Goal: Obtain resource: Download file/media

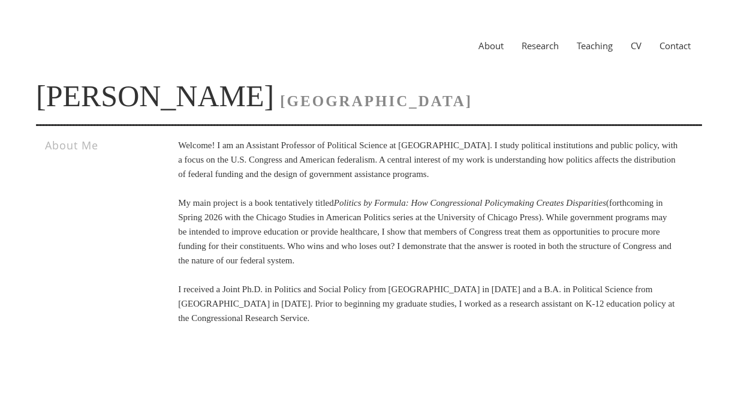
click at [537, 53] on div "About Research Teaching CV Contact" at bounding box center [369, 45] width 666 height 43
click at [539, 47] on link "Research" at bounding box center [540, 46] width 55 height 12
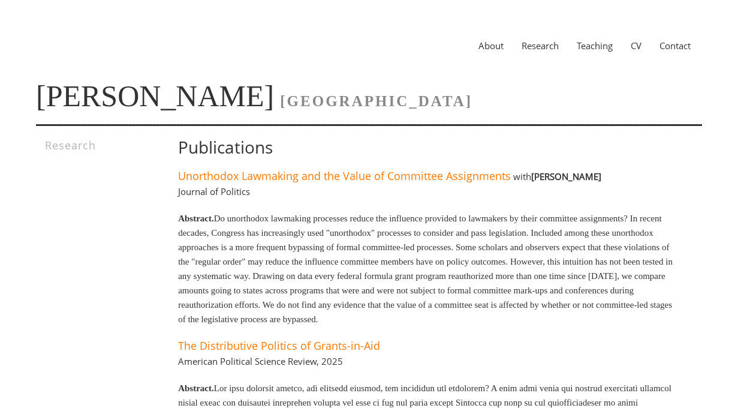
click at [636, 45] on link "CV" at bounding box center [636, 46] width 29 height 12
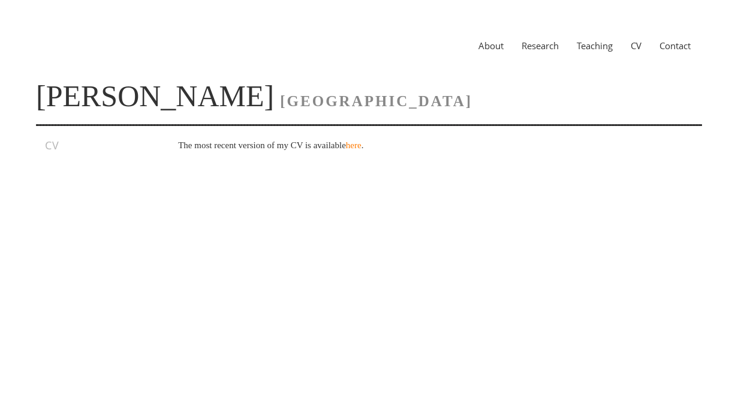
click at [375, 139] on p "The most recent version of my CV is available here ." at bounding box center [428, 145] width 500 height 14
click at [362, 141] on link "here" at bounding box center [354, 145] width 16 height 10
